Goal: Find specific page/section: Find specific page/section

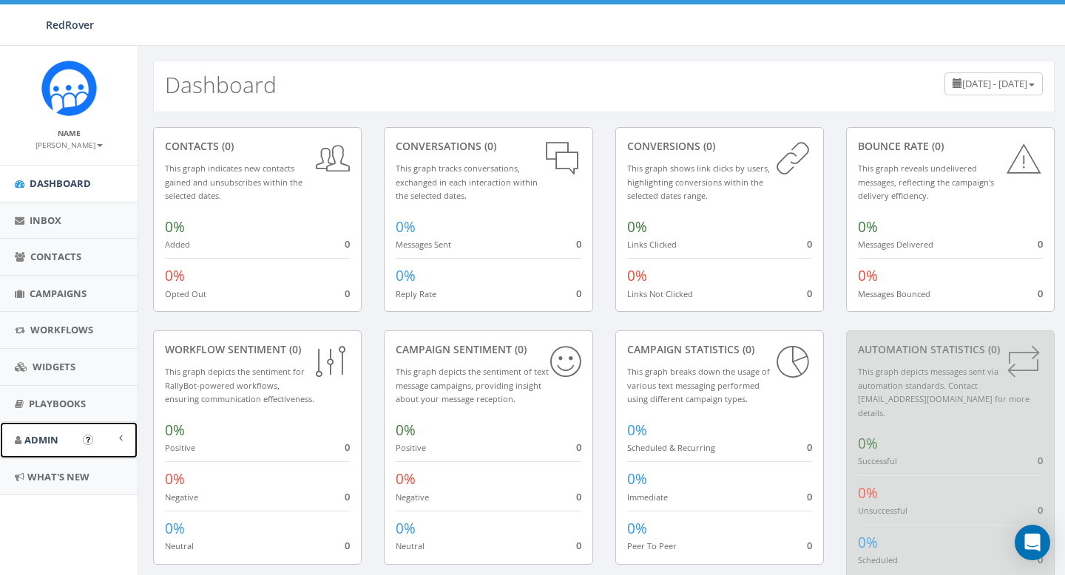
click at [56, 435] on span "Admin" at bounding box center [41, 439] width 34 height 13
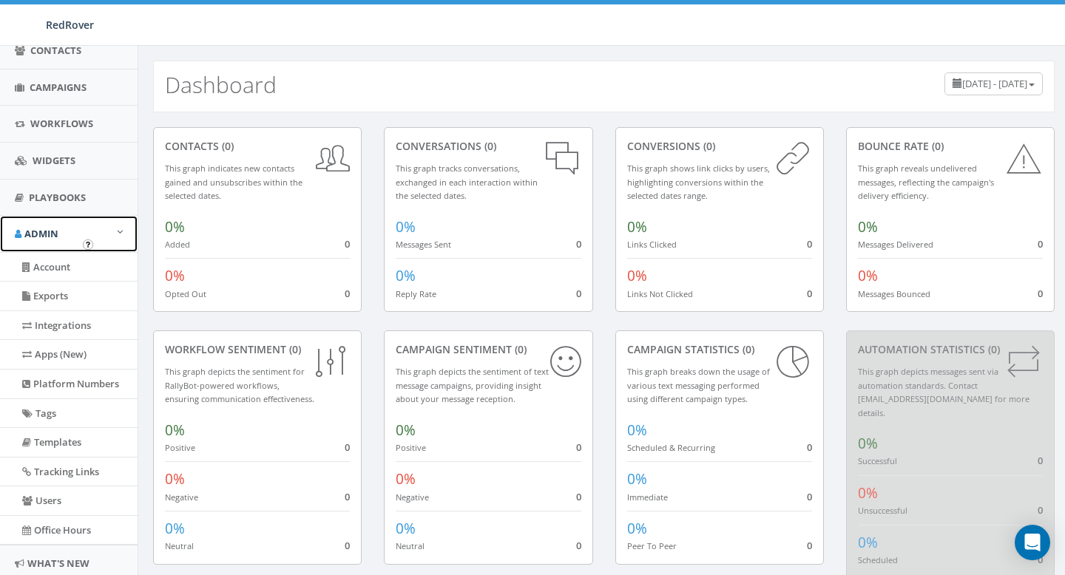
scroll to position [209, 0]
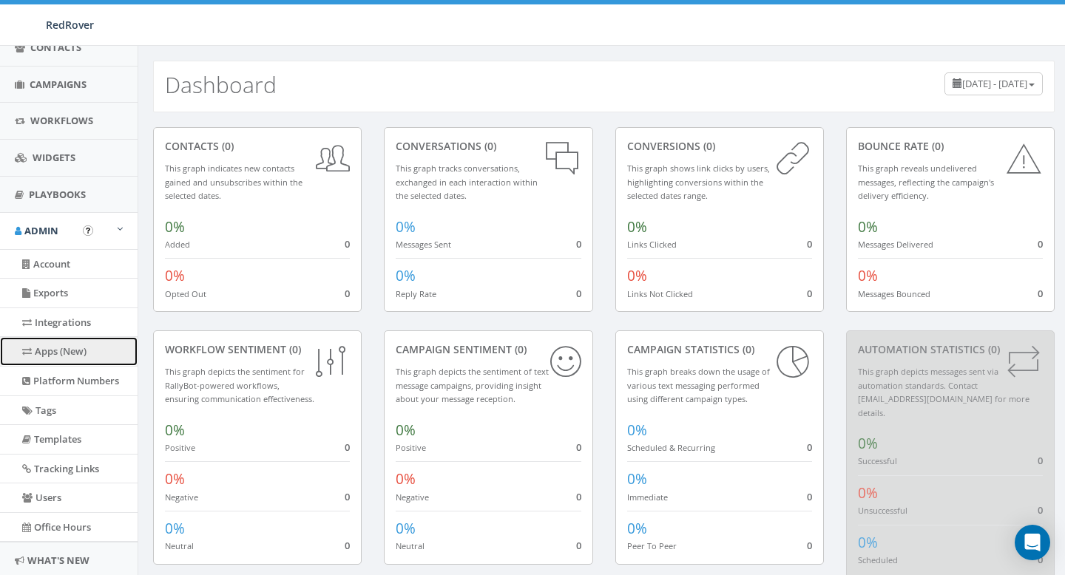
click at [61, 342] on link "Apps (New)" at bounding box center [69, 351] width 138 height 29
